Goal: Task Accomplishment & Management: Manage account settings

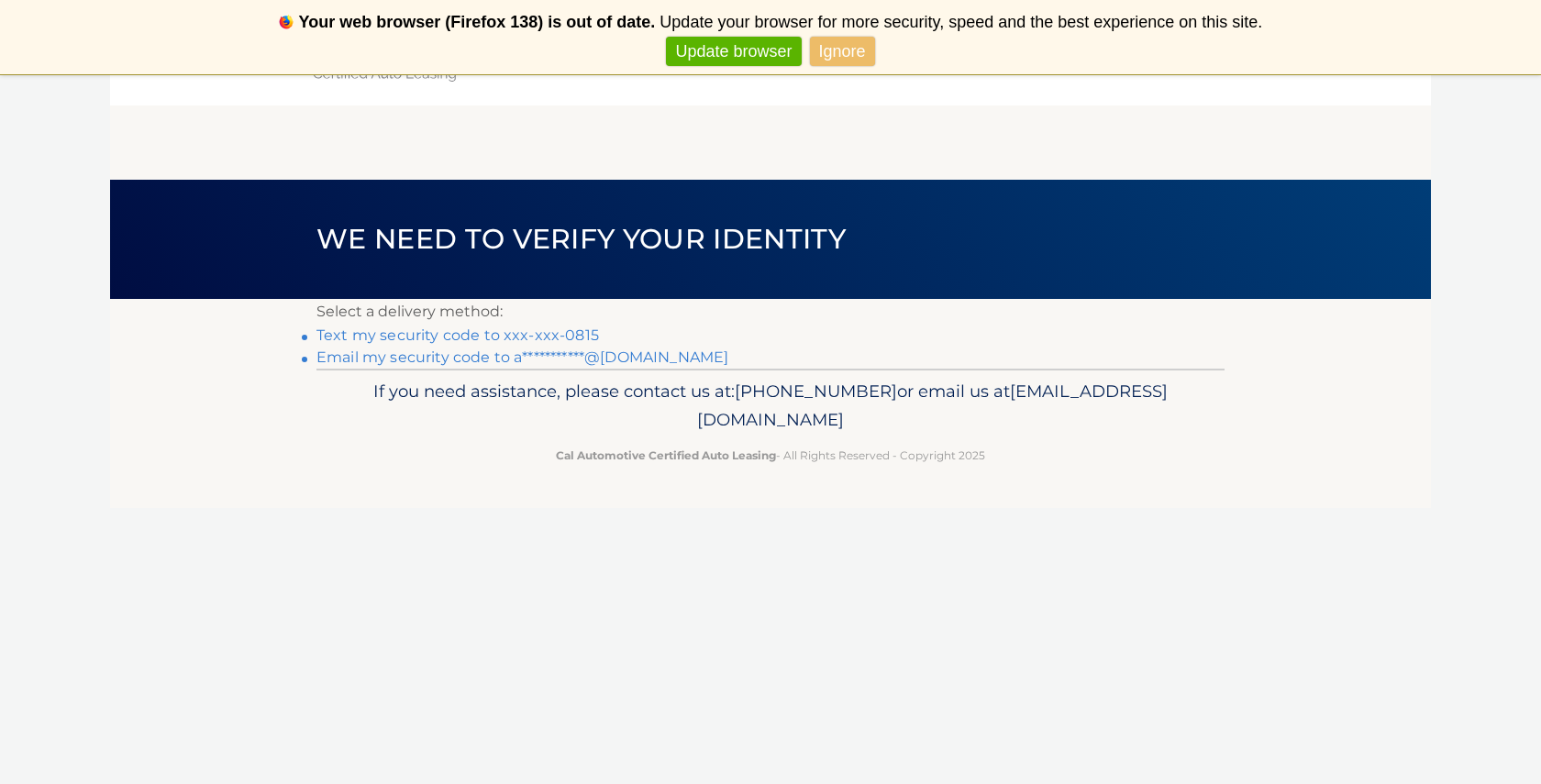
click at [496, 329] on link "Text my security code to xxx-xxx-0815" at bounding box center [458, 334] width 283 height 18
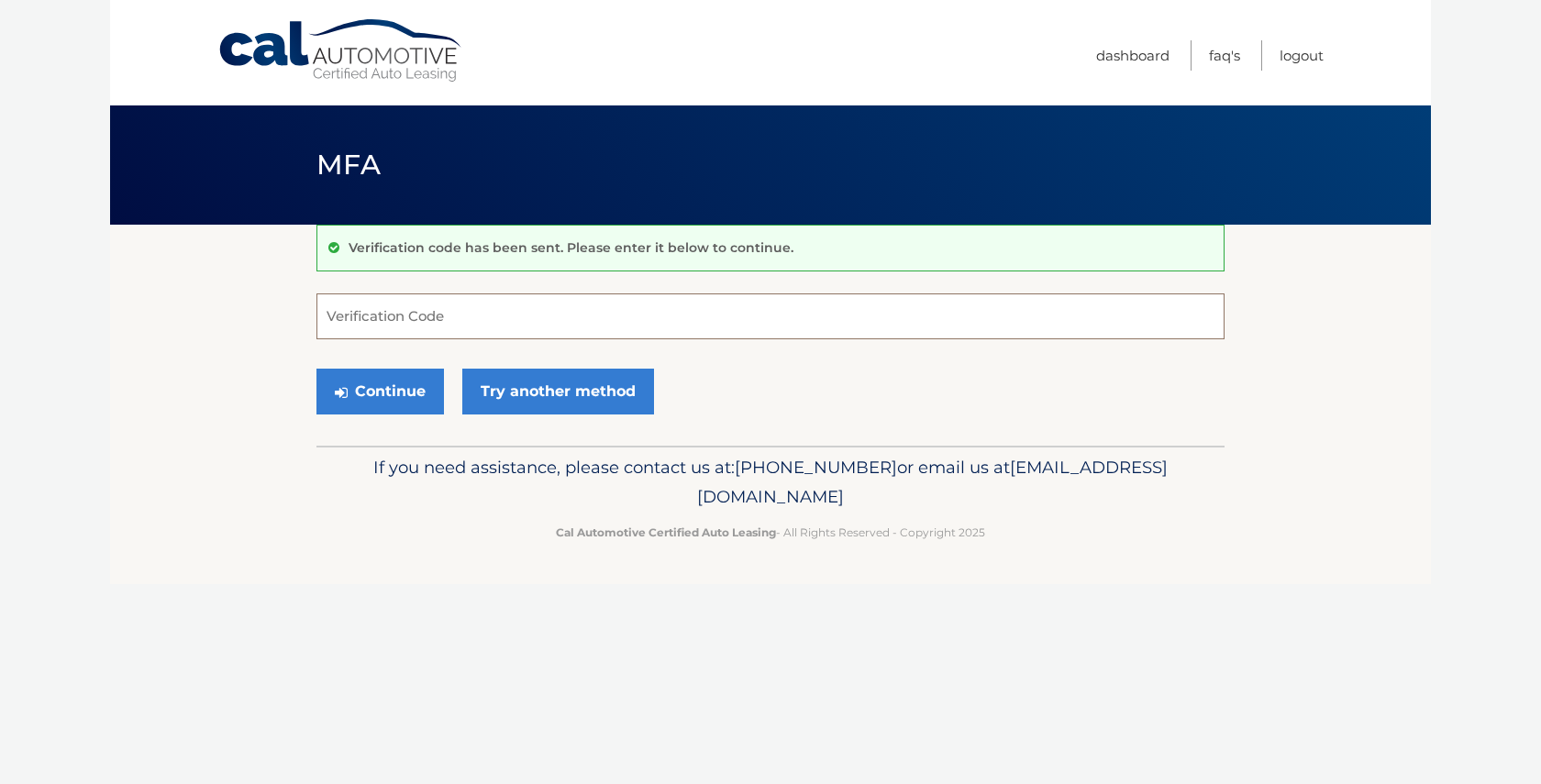
click at [497, 330] on input "Verification Code" at bounding box center [770, 316] width 908 height 46
type input "725637"
click at [410, 378] on button "Continue" at bounding box center [380, 391] width 127 height 46
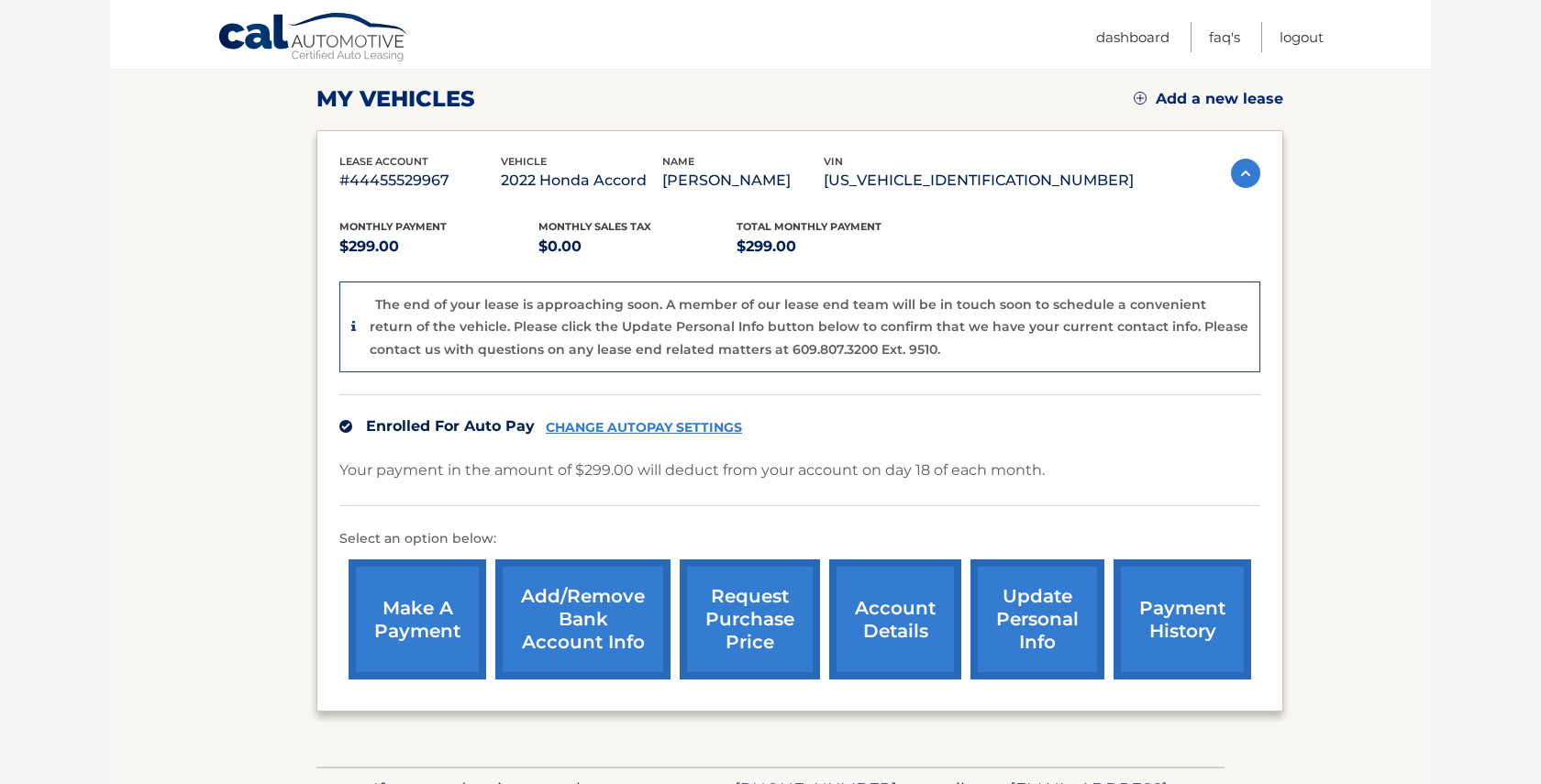
scroll to position [270, 0]
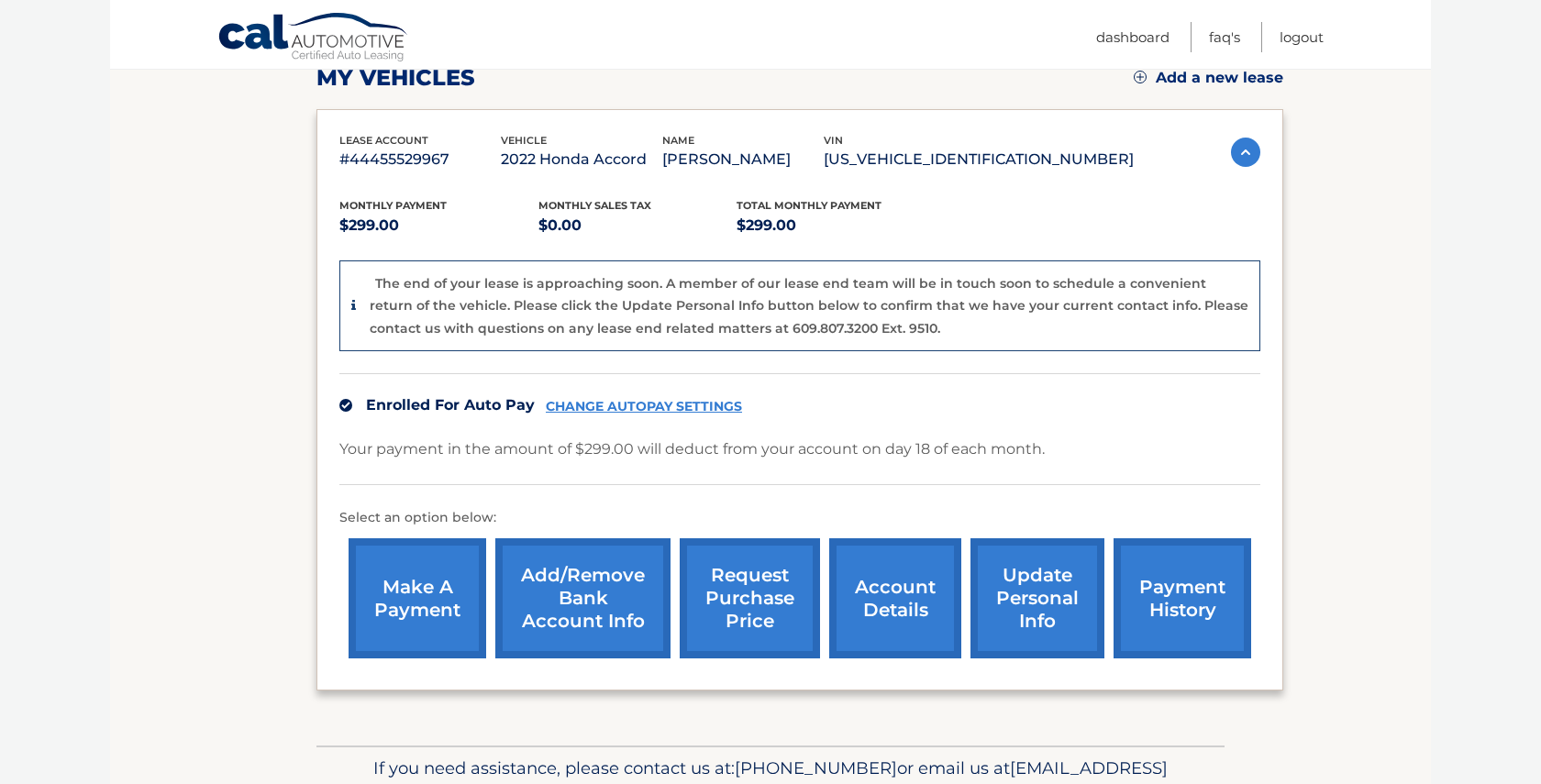
click at [728, 624] on link "request purchase price" at bounding box center [750, 597] width 140 height 120
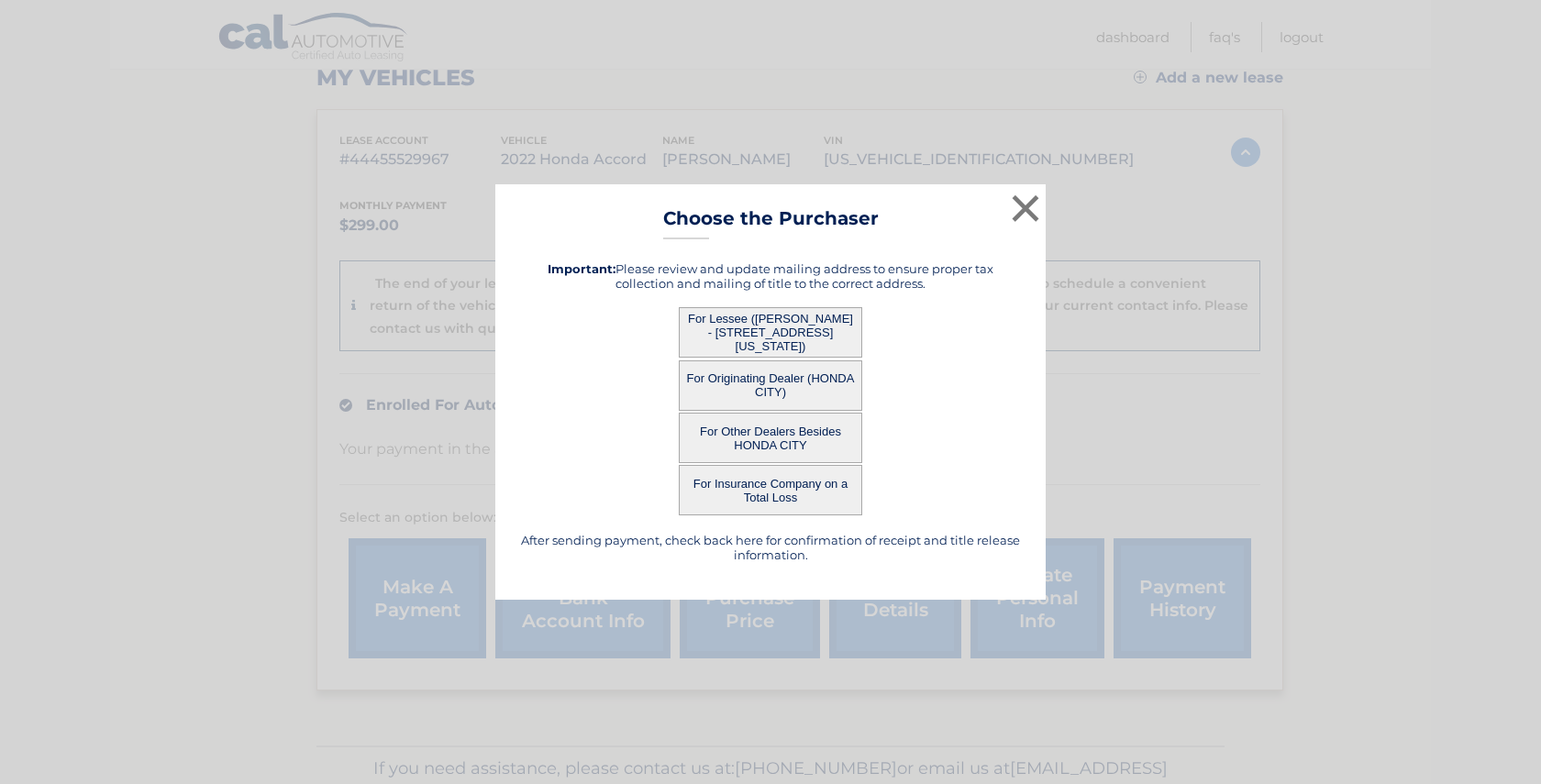
click at [820, 339] on button "For Lessee (ASHLEIGH LUBRANO - 63 MICHIGAN AVE, , MASSAPEQUA, NY 11758)" at bounding box center [770, 333] width 183 height 50
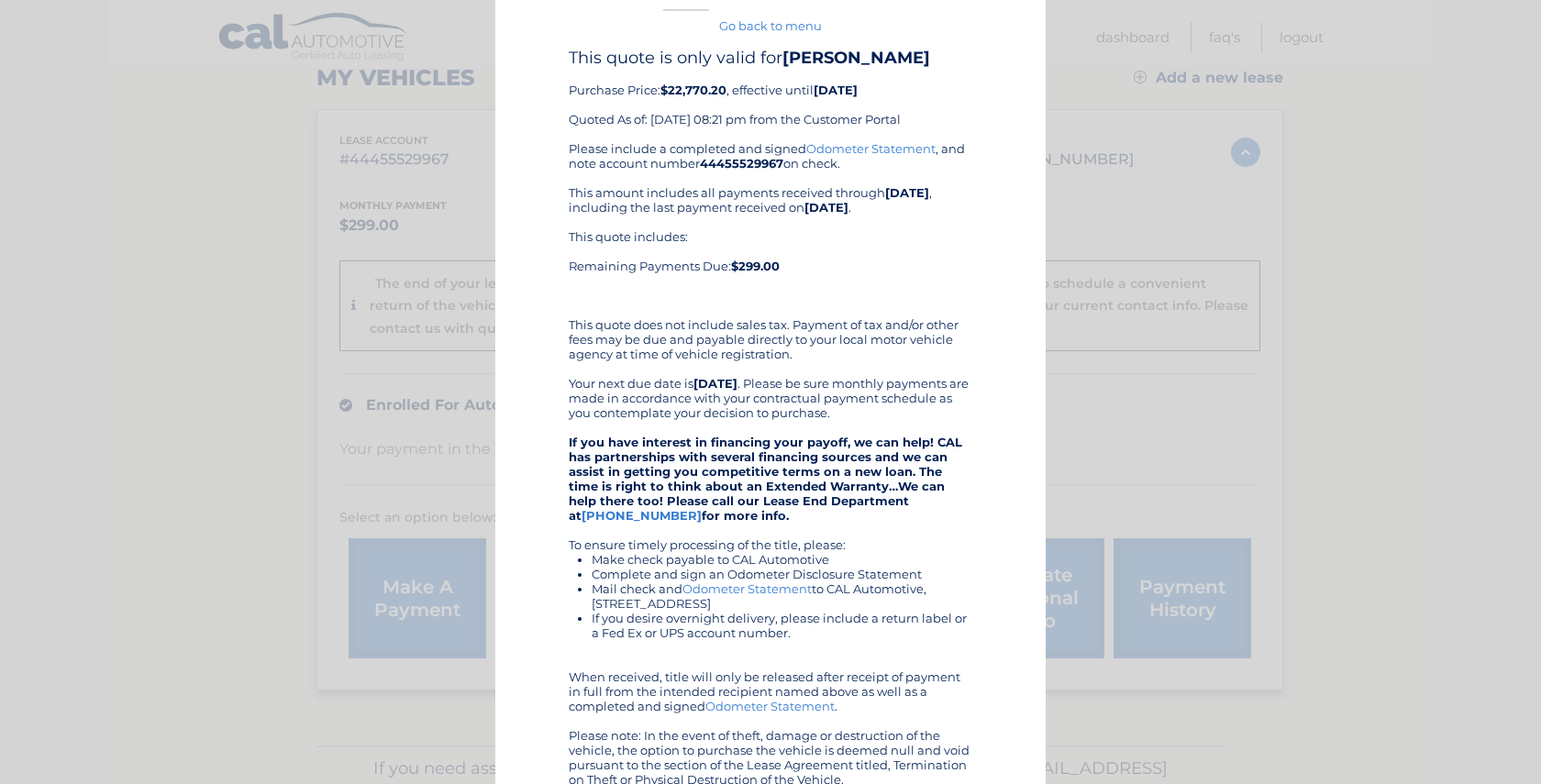
scroll to position [46, 0]
click at [892, 143] on link "Odometer Statement" at bounding box center [871, 147] width 129 height 15
